Goal: Transaction & Acquisition: Purchase product/service

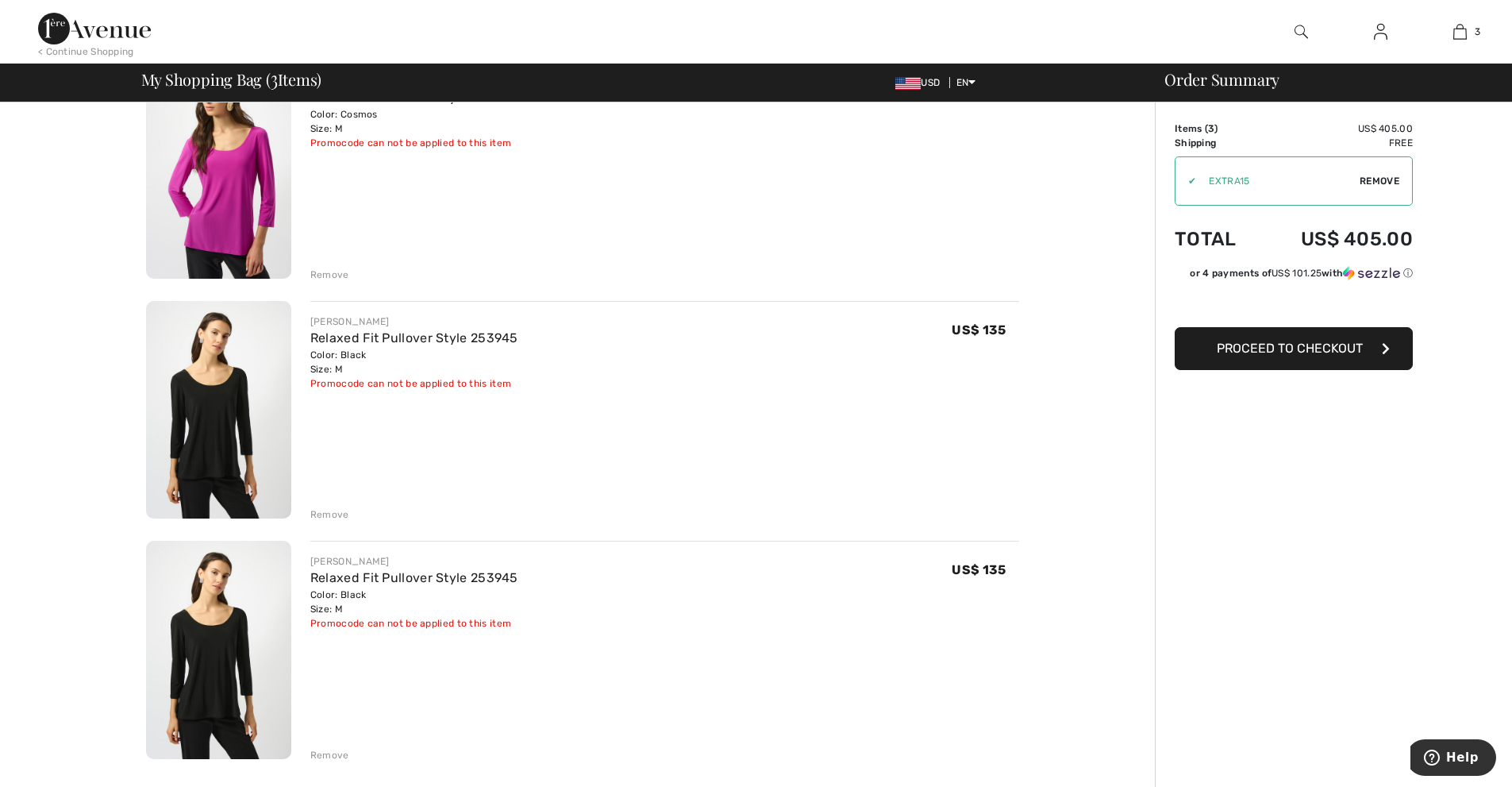
scroll to position [238, 0]
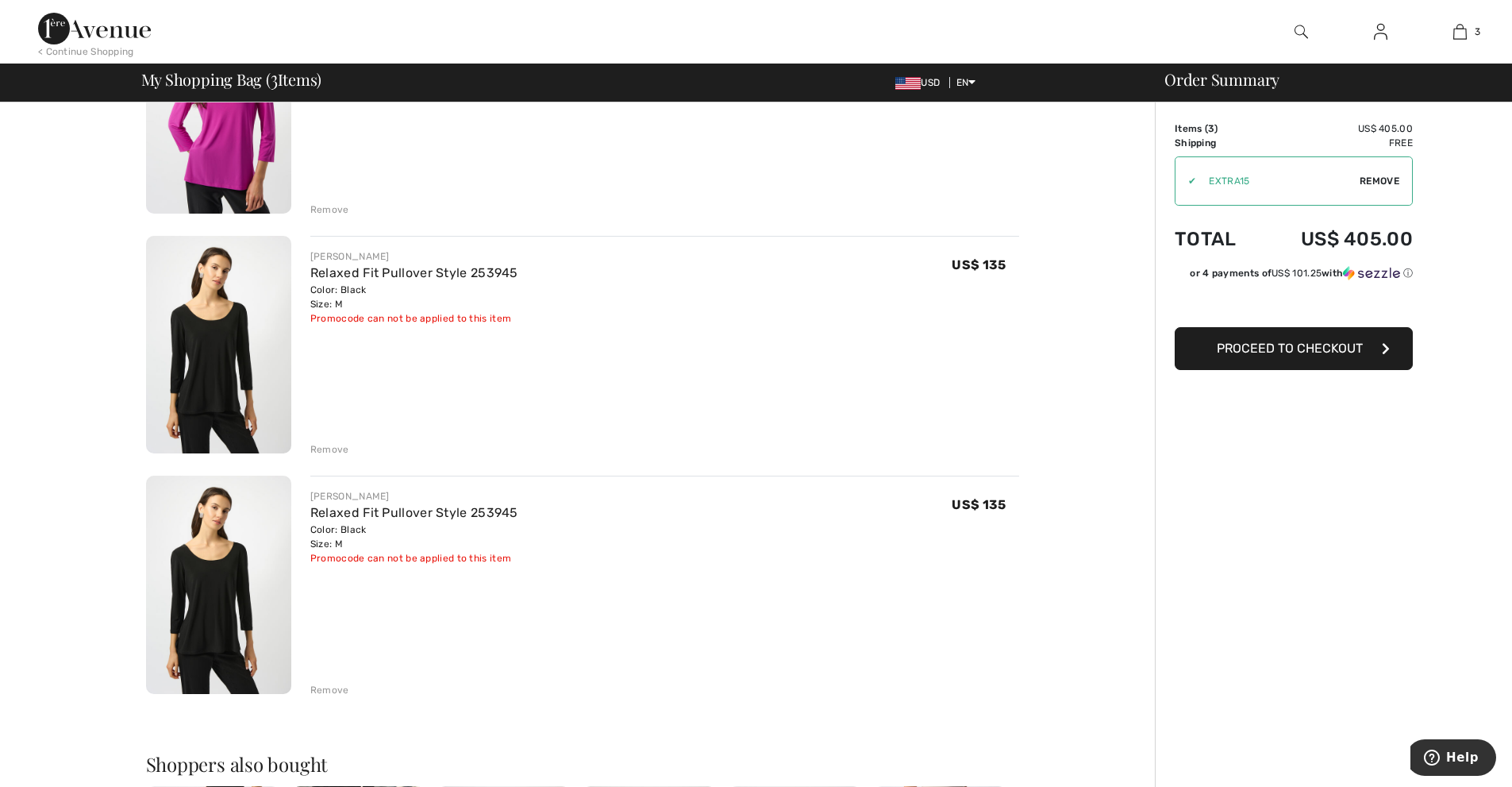
click at [334, 694] on div "Remove" at bounding box center [329, 690] width 39 height 14
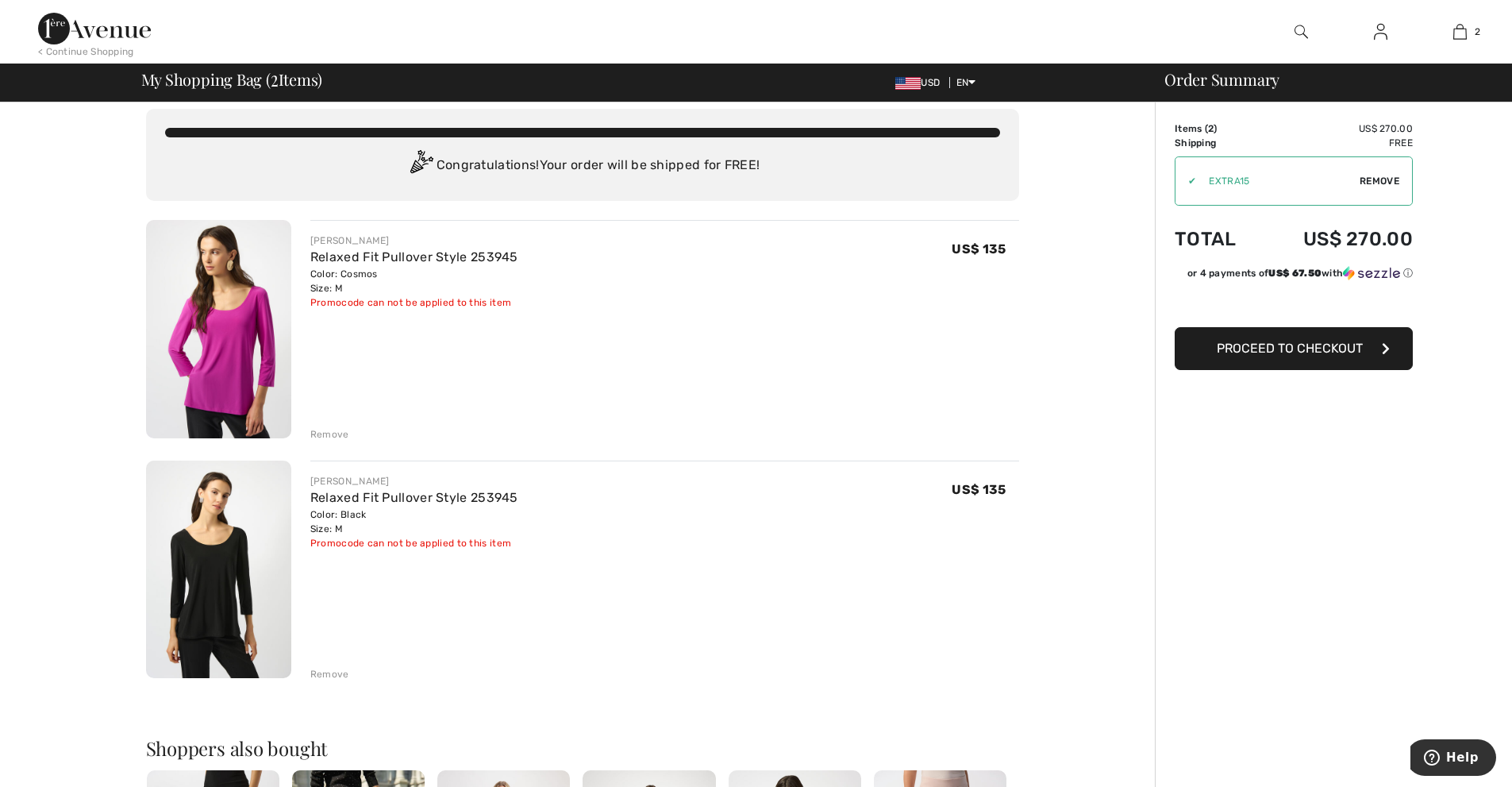
scroll to position [0, 0]
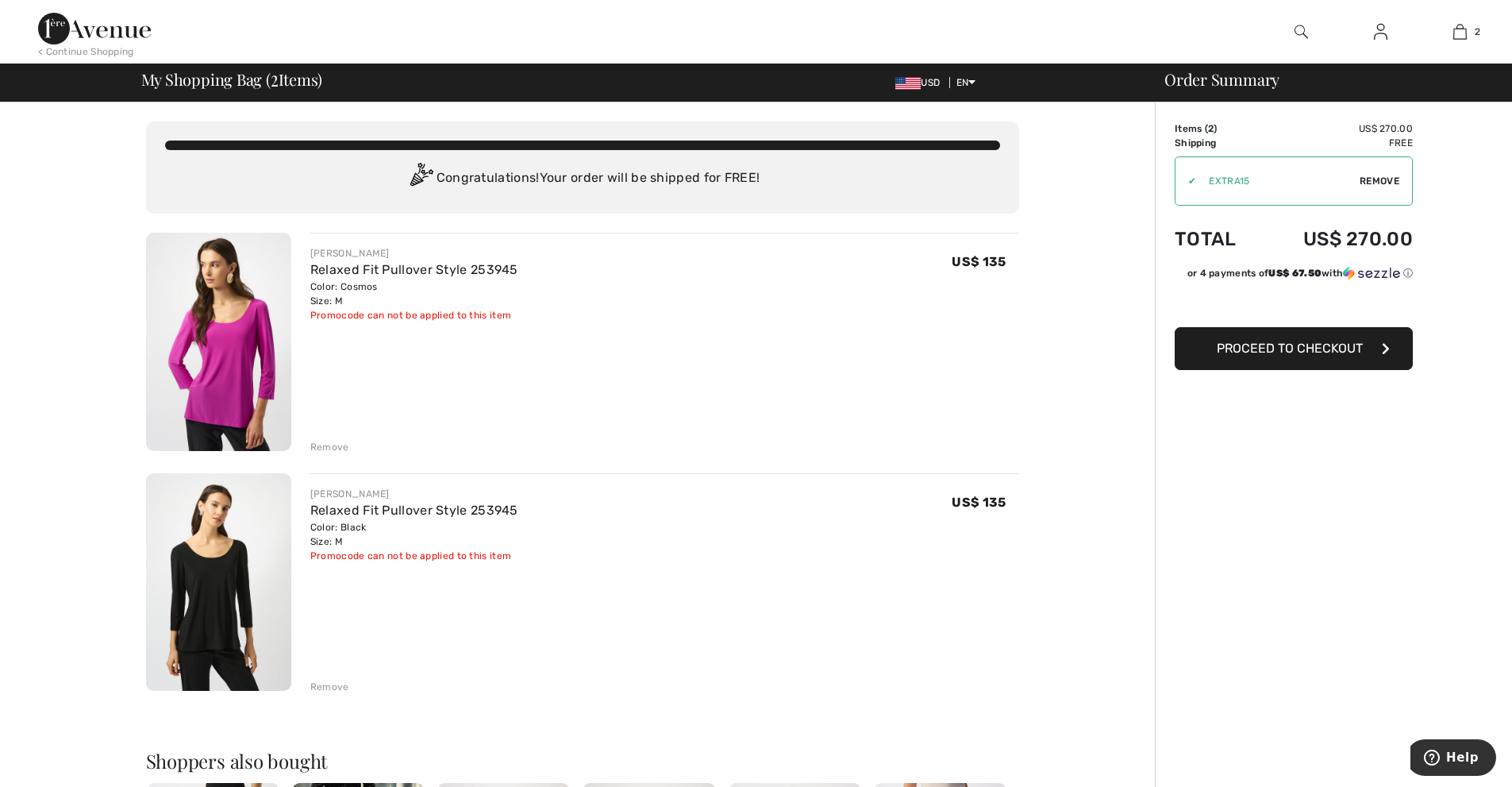
click at [327, 444] on div "Remove" at bounding box center [329, 446] width 39 height 14
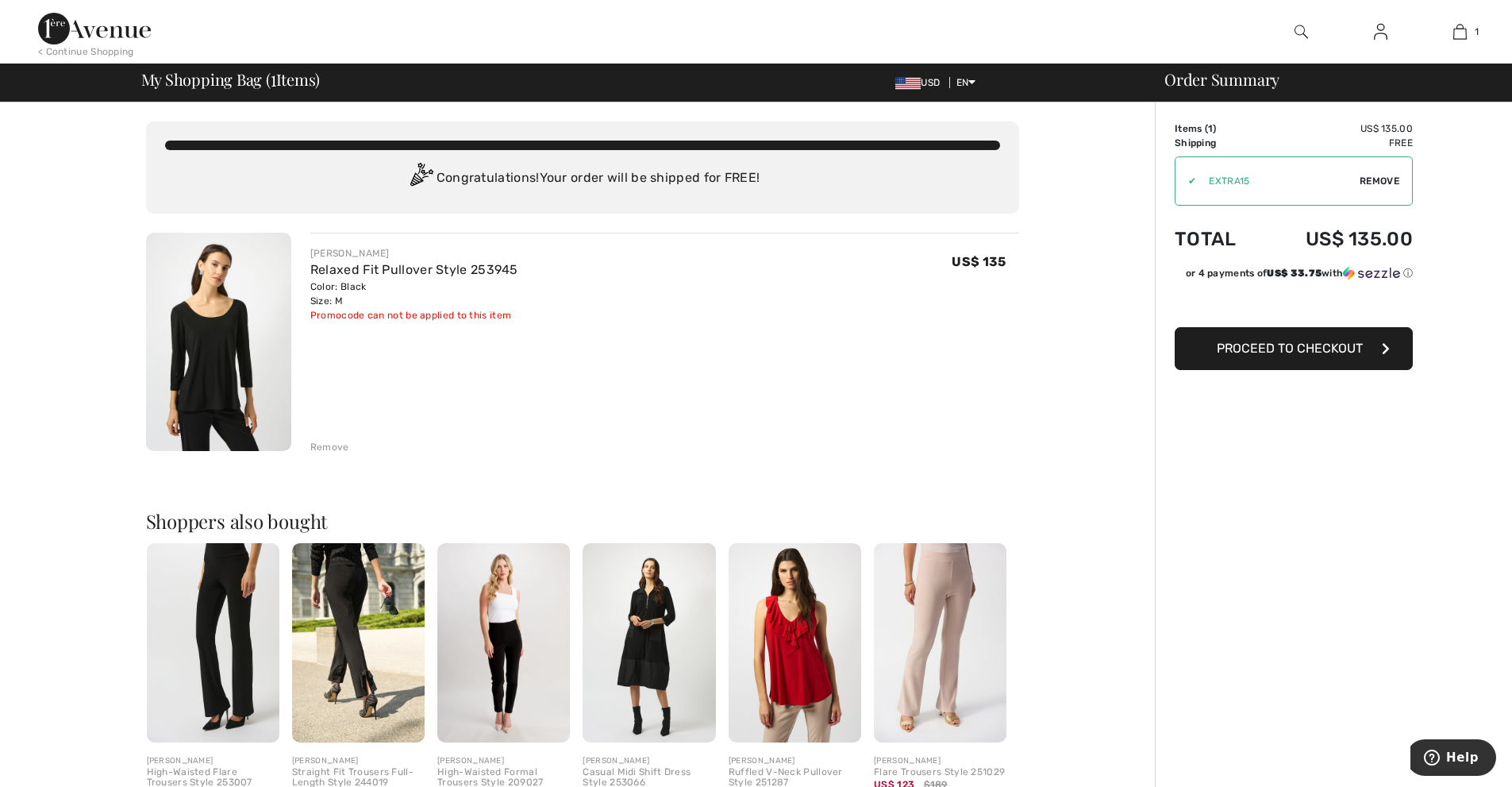
click at [324, 445] on div "Remove" at bounding box center [329, 446] width 39 height 14
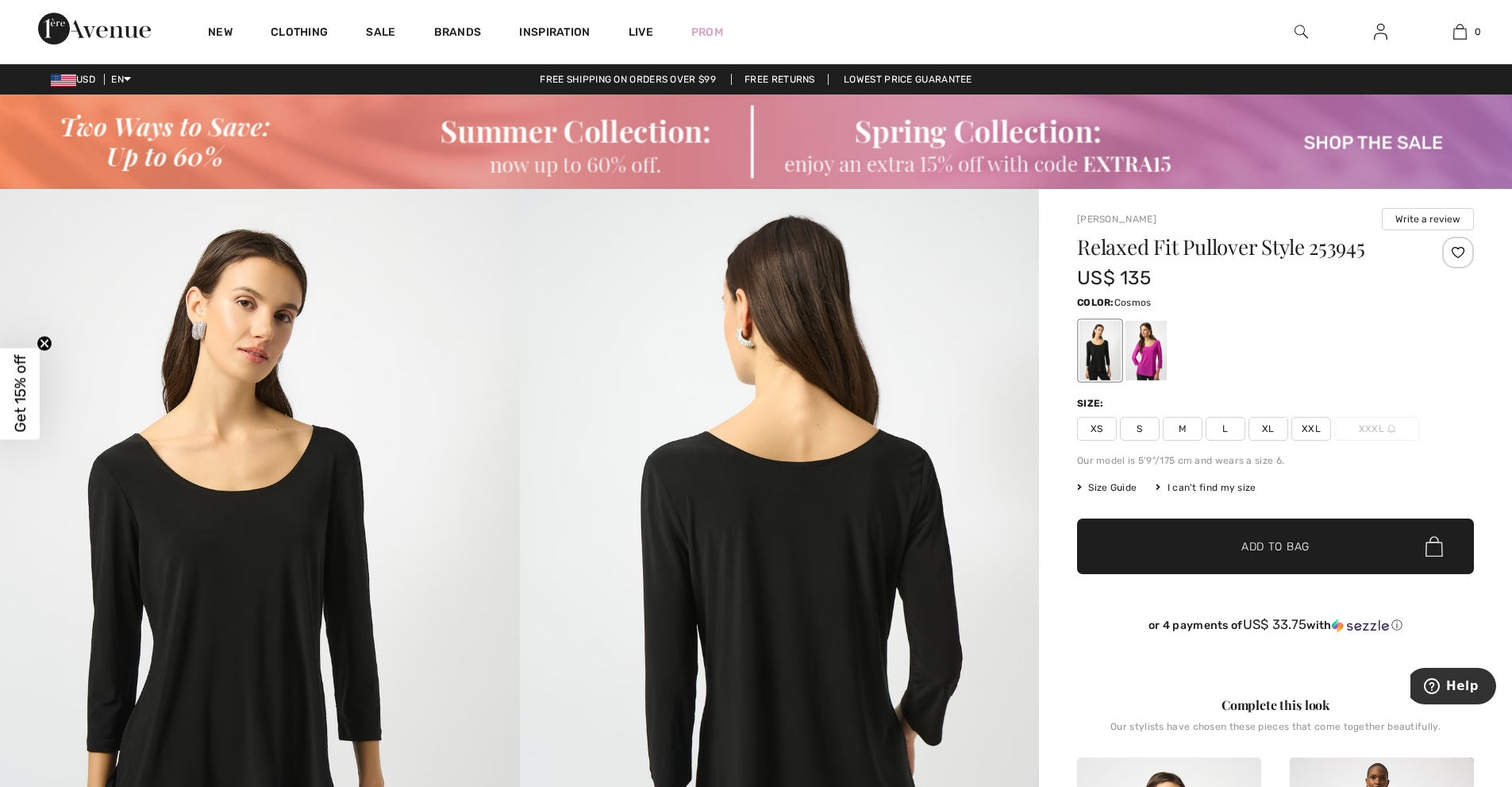
click at [1161, 344] on div at bounding box center [1146, 351] width 42 height 59
